Goal: Information Seeking & Learning: Learn about a topic

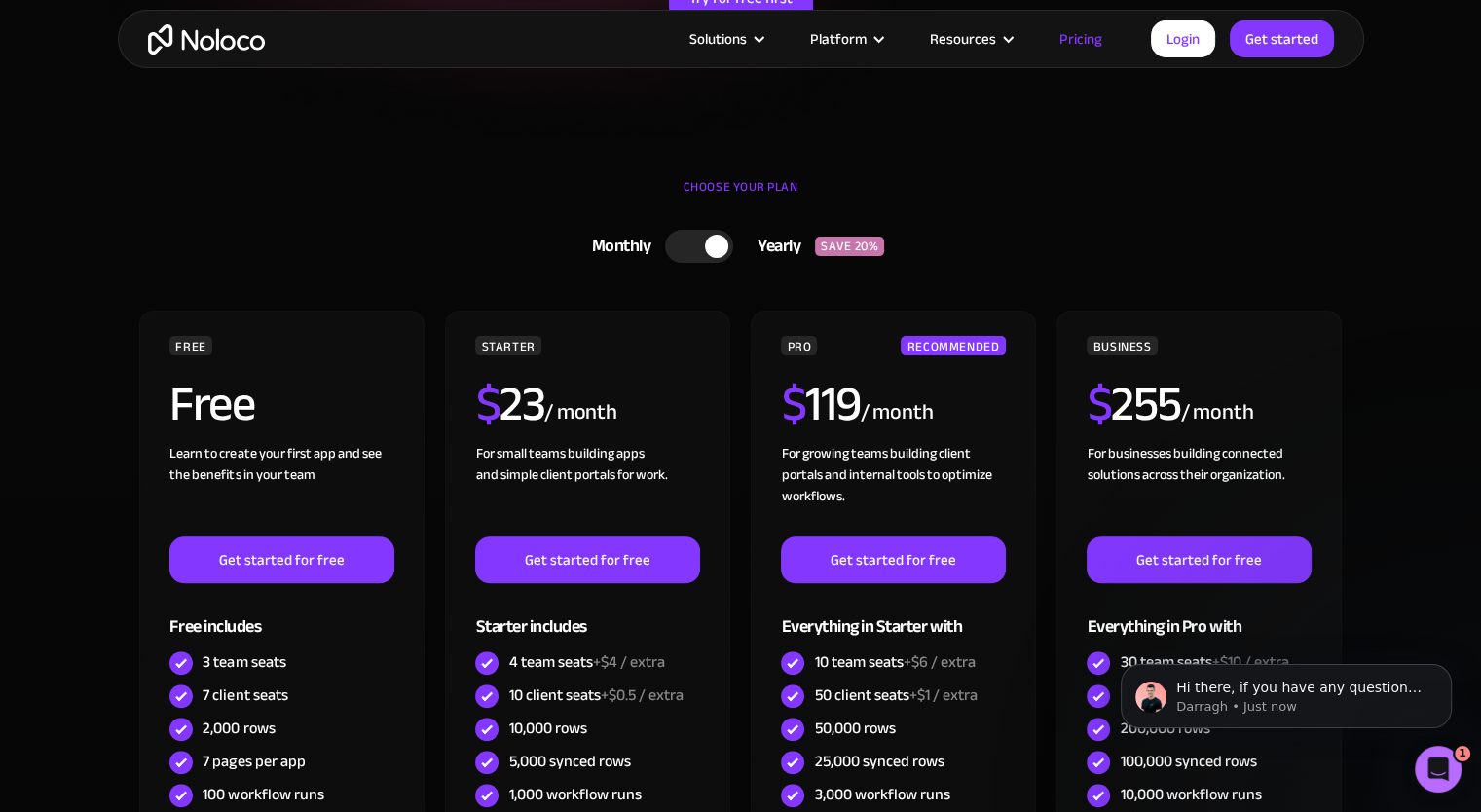
click at [697, 241] on div at bounding box center [699, 246] width 68 height 33
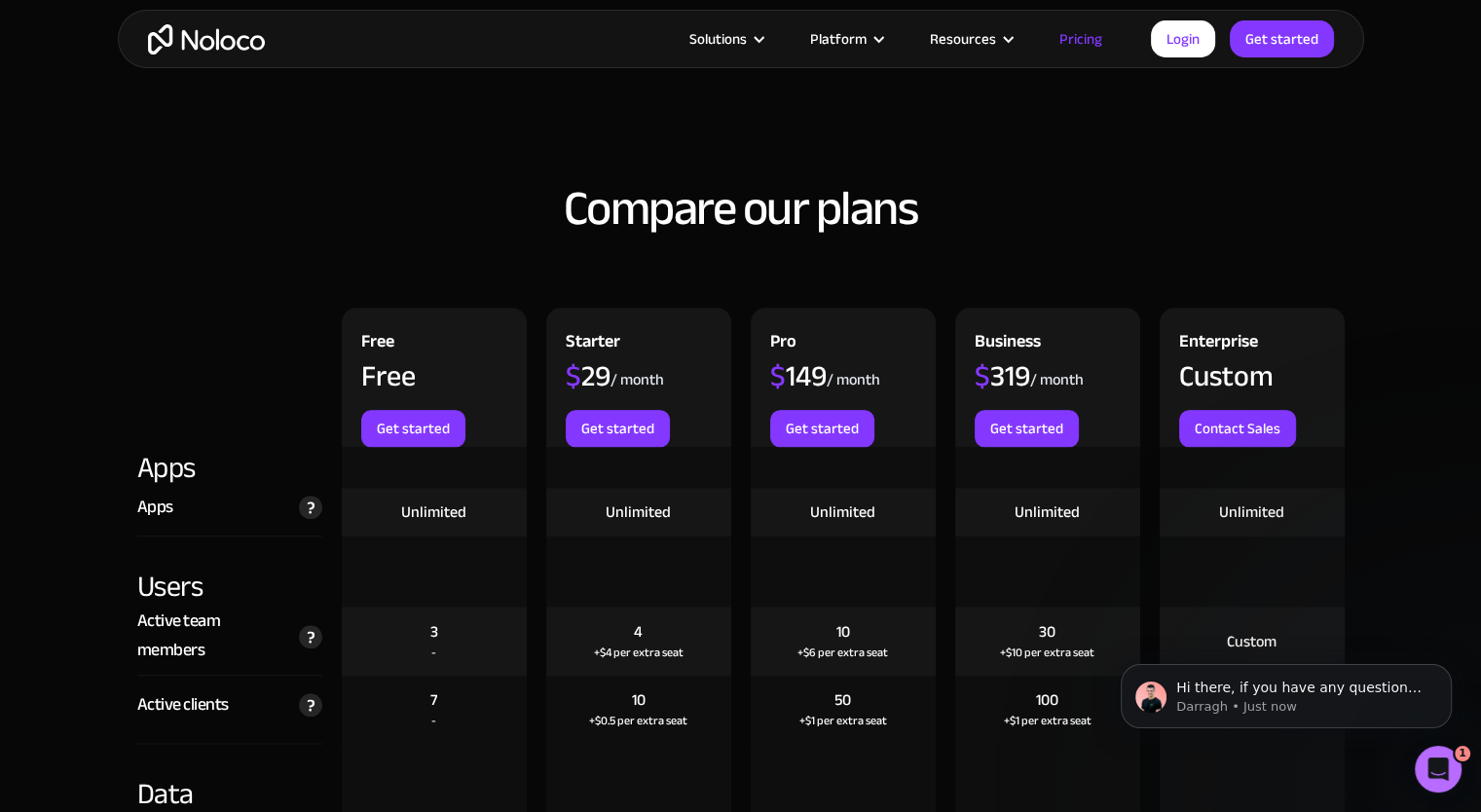
scroll to position [2272, 0]
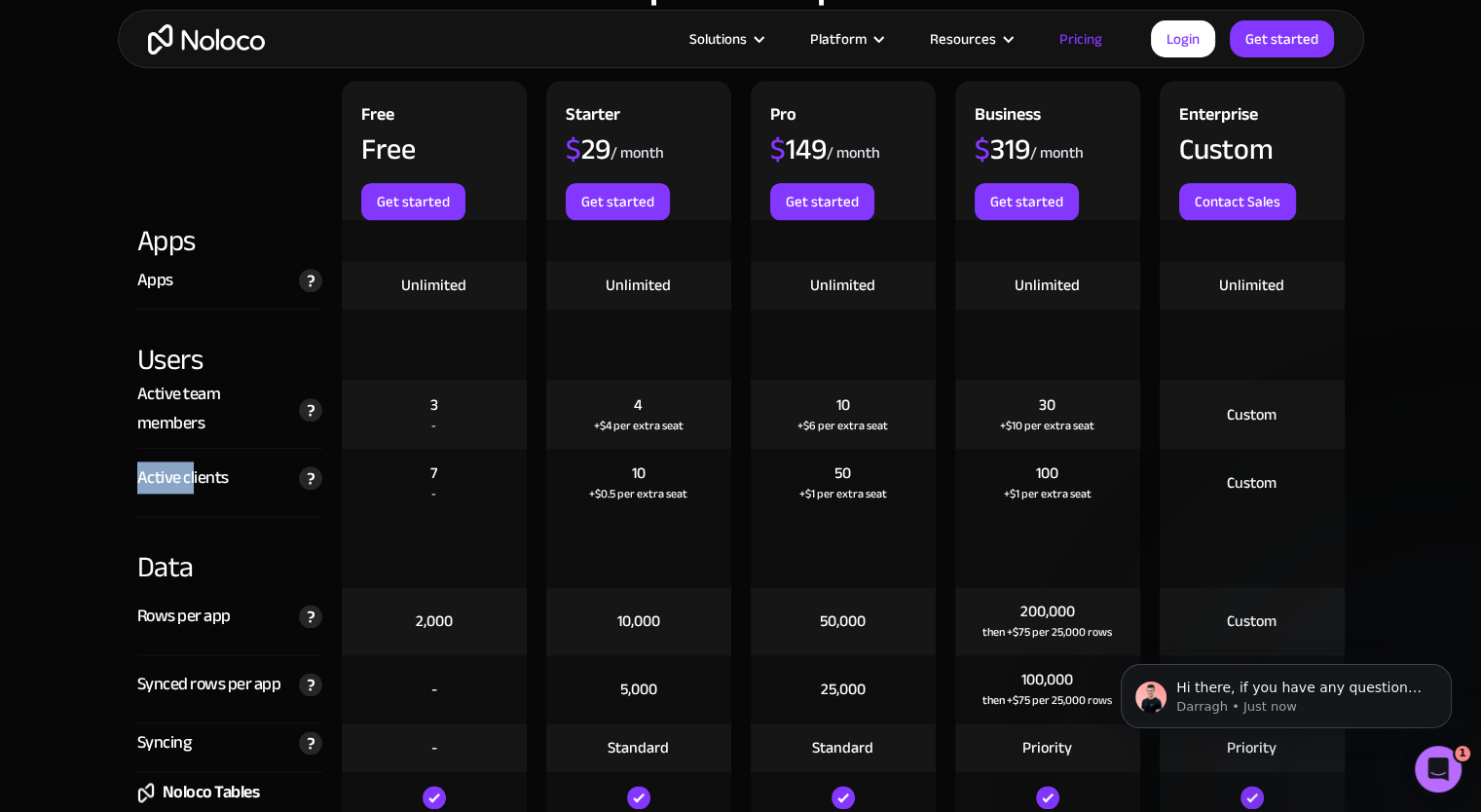
drag, startPoint x: 131, startPoint y: 476, endPoint x: 193, endPoint y: 473, distance: 62.1
click at [193, 473] on div "Active clients The total number of unique clients that log in to your team's ap…" at bounding box center [230, 482] width 204 height 68
click at [193, 473] on div "Active clients" at bounding box center [183, 477] width 91 height 29
drag, startPoint x: 1020, startPoint y: 474, endPoint x: 1079, endPoint y: 474, distance: 59.0
click at [1079, 474] on div "100 +$1 per extra seat" at bounding box center [1047, 482] width 185 height 68
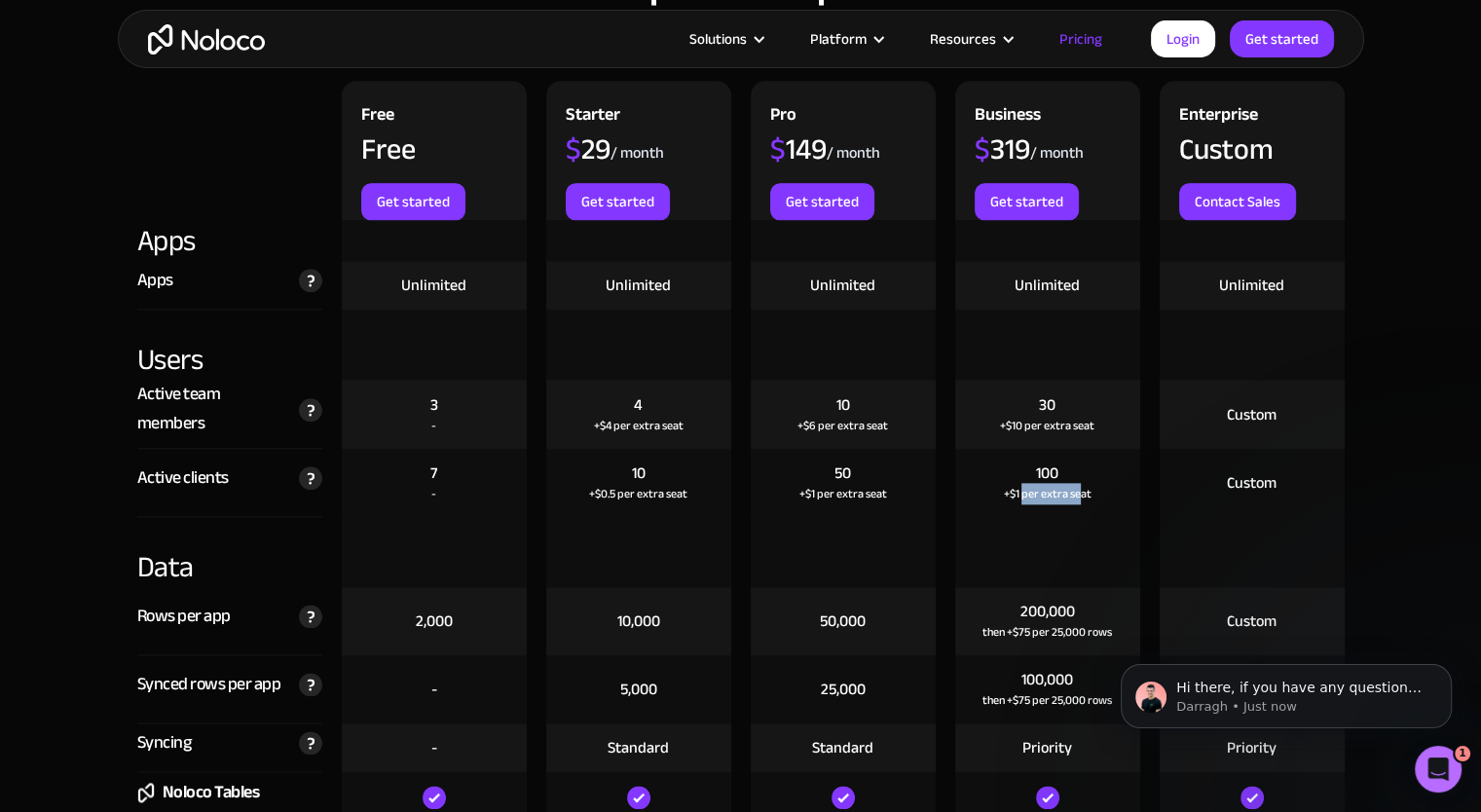
click at [1079, 474] on div "100 +$1 per extra seat" at bounding box center [1047, 482] width 185 height 68
drag, startPoint x: 995, startPoint y: 134, endPoint x: 1028, endPoint y: 134, distance: 33.0
click at [1026, 134] on div "$ 319" at bounding box center [1003, 148] width 56 height 29
click at [1036, 142] on div "/ month" at bounding box center [1057, 153] width 54 height 22
